Goal: Navigation & Orientation: Understand site structure

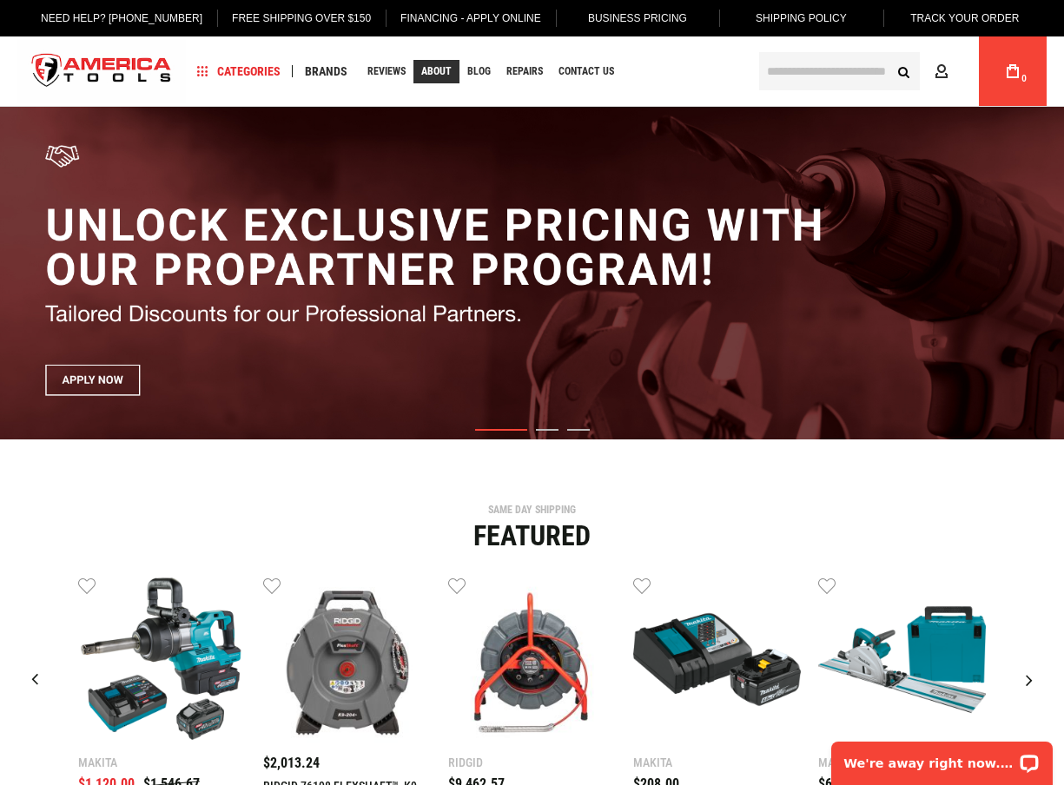
click at [452, 70] on link "About" at bounding box center [436, 71] width 46 height 23
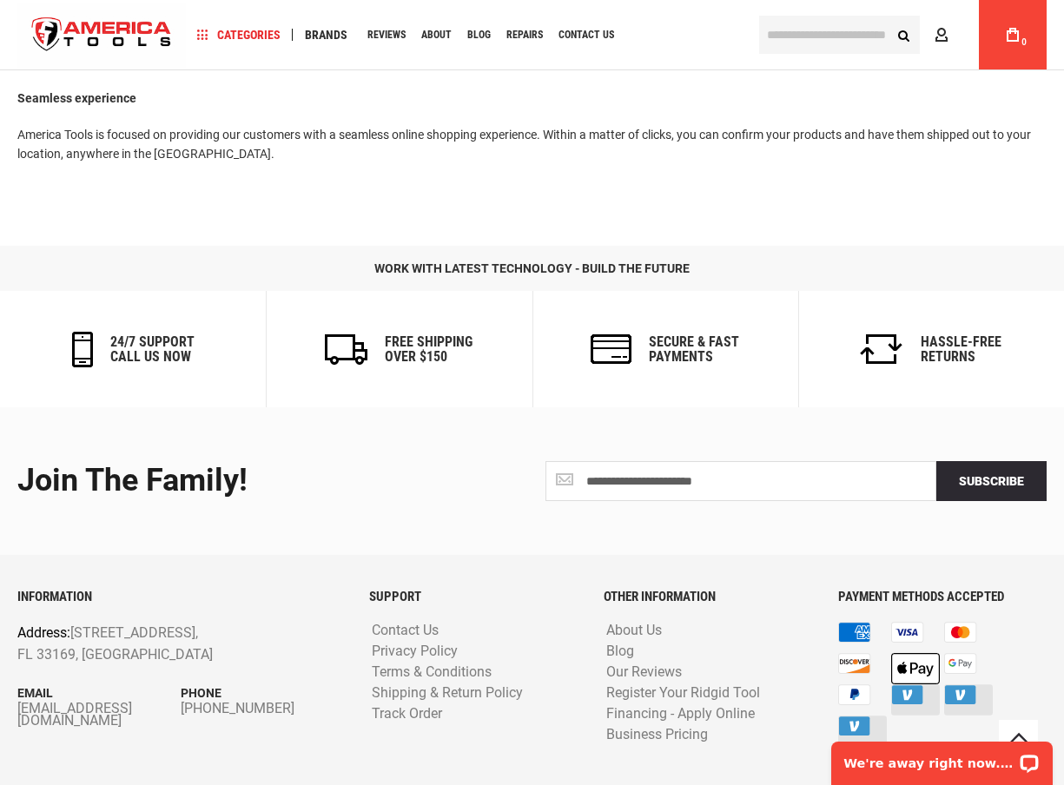
scroll to position [863, 0]
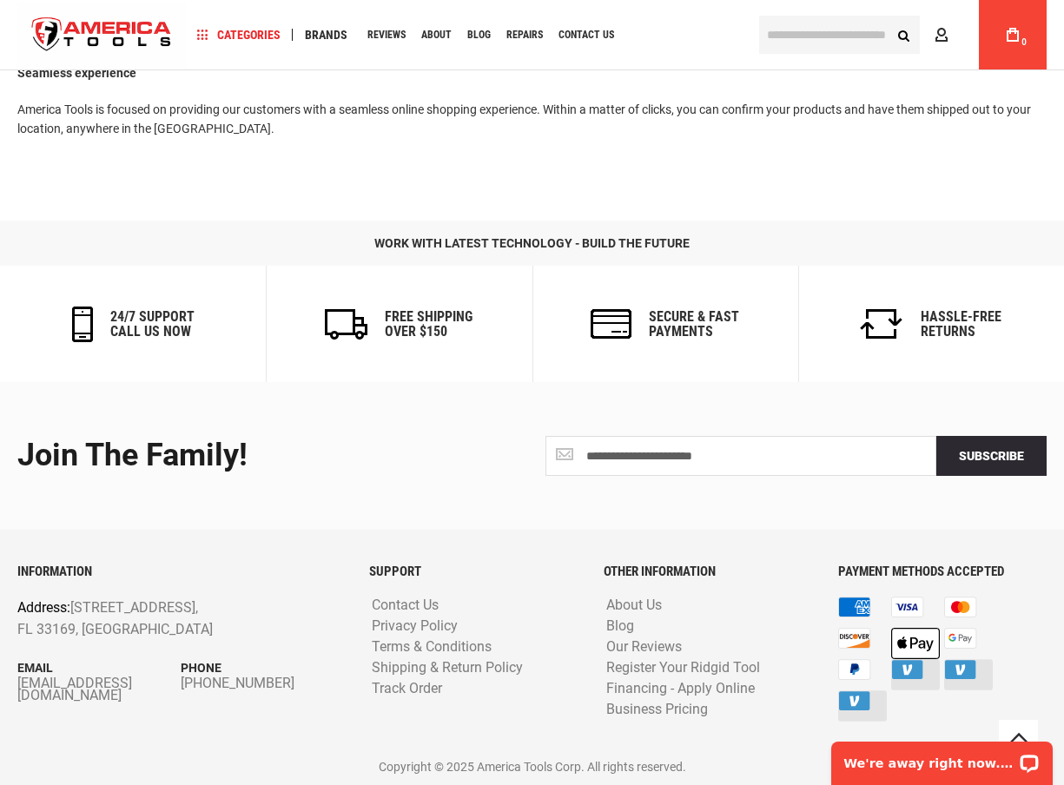
click at [110, 19] on img "store logo" at bounding box center [101, 35] width 168 height 65
